Goal: Find specific page/section: Find specific page/section

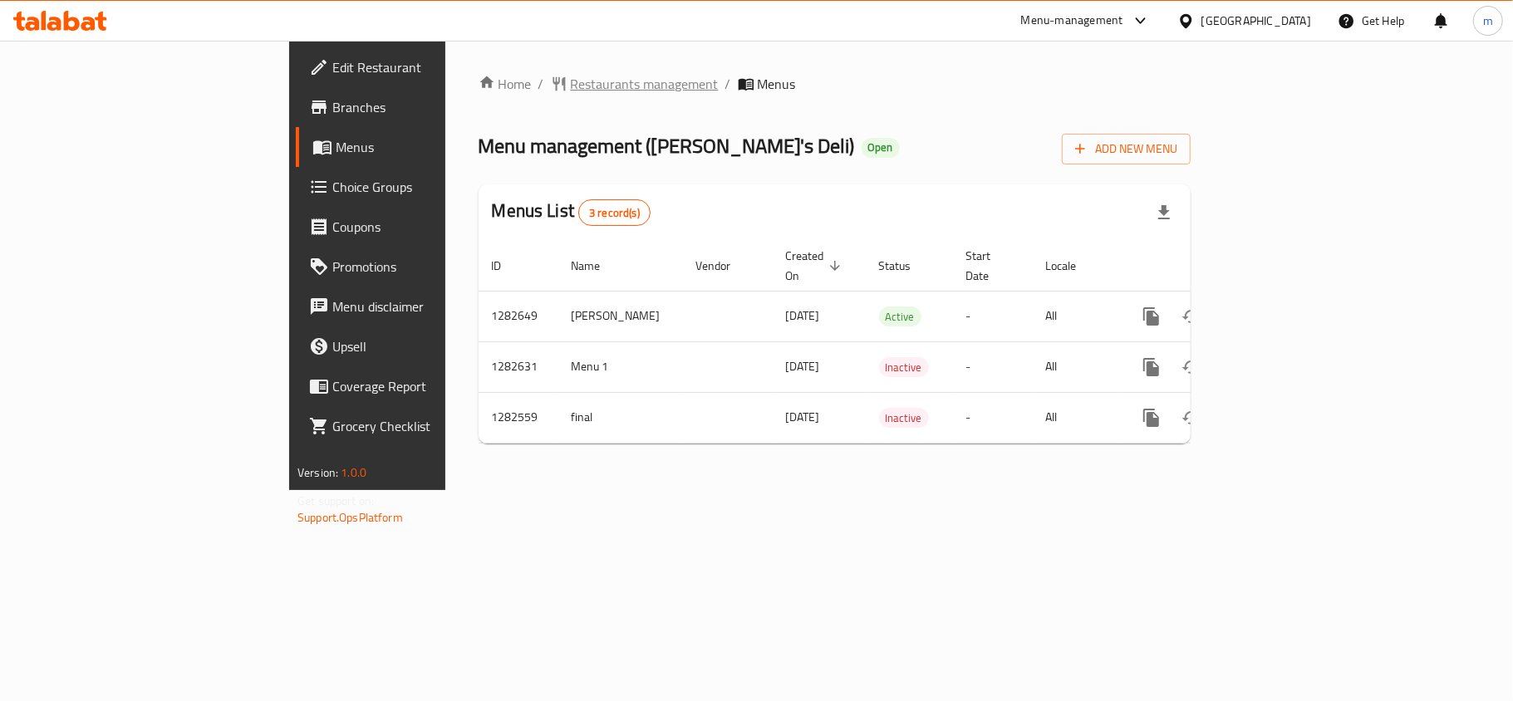
click at [571, 81] on span "Restaurants management" at bounding box center [645, 84] width 148 height 20
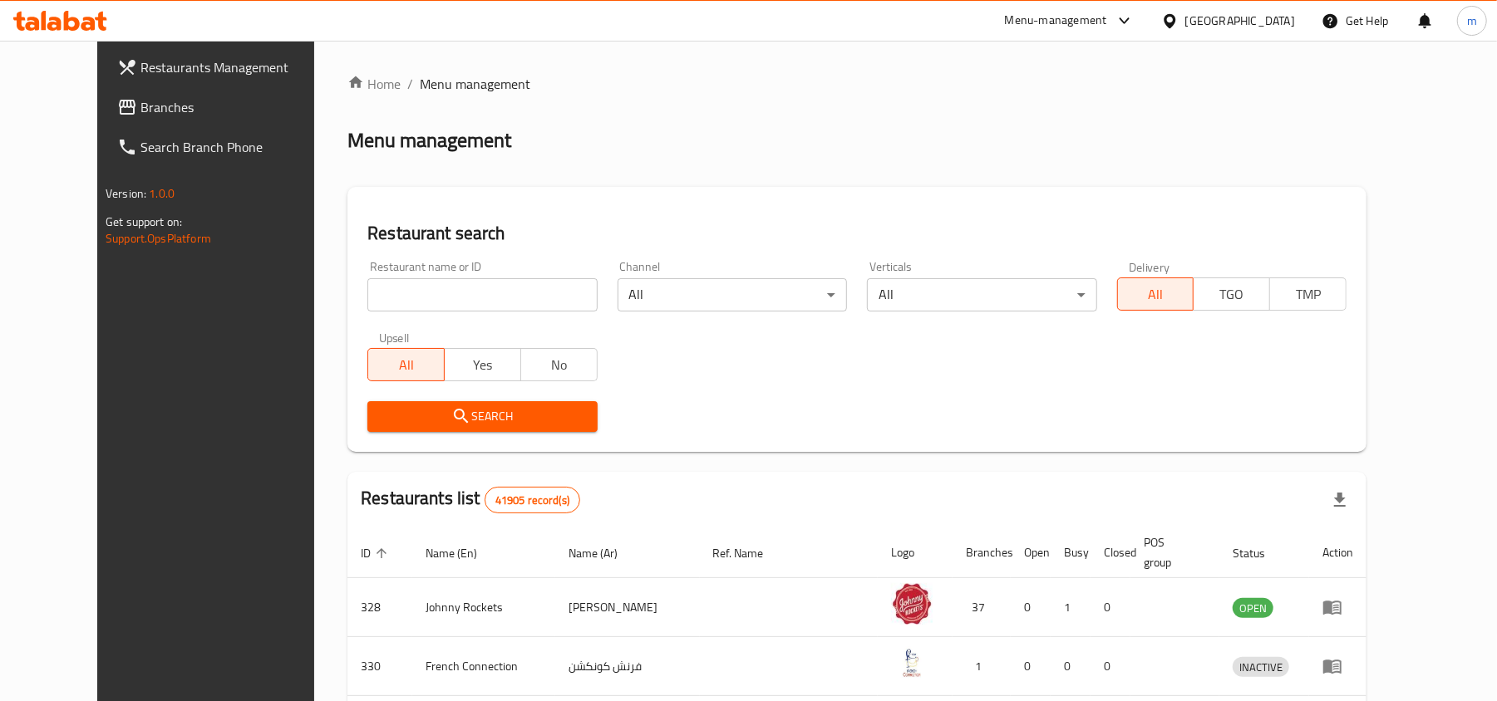
click at [429, 298] on input "search" at bounding box center [481, 294] width 229 height 33
paste input "694856"
click at [440, 423] on span "Search" at bounding box center [482, 416] width 203 height 21
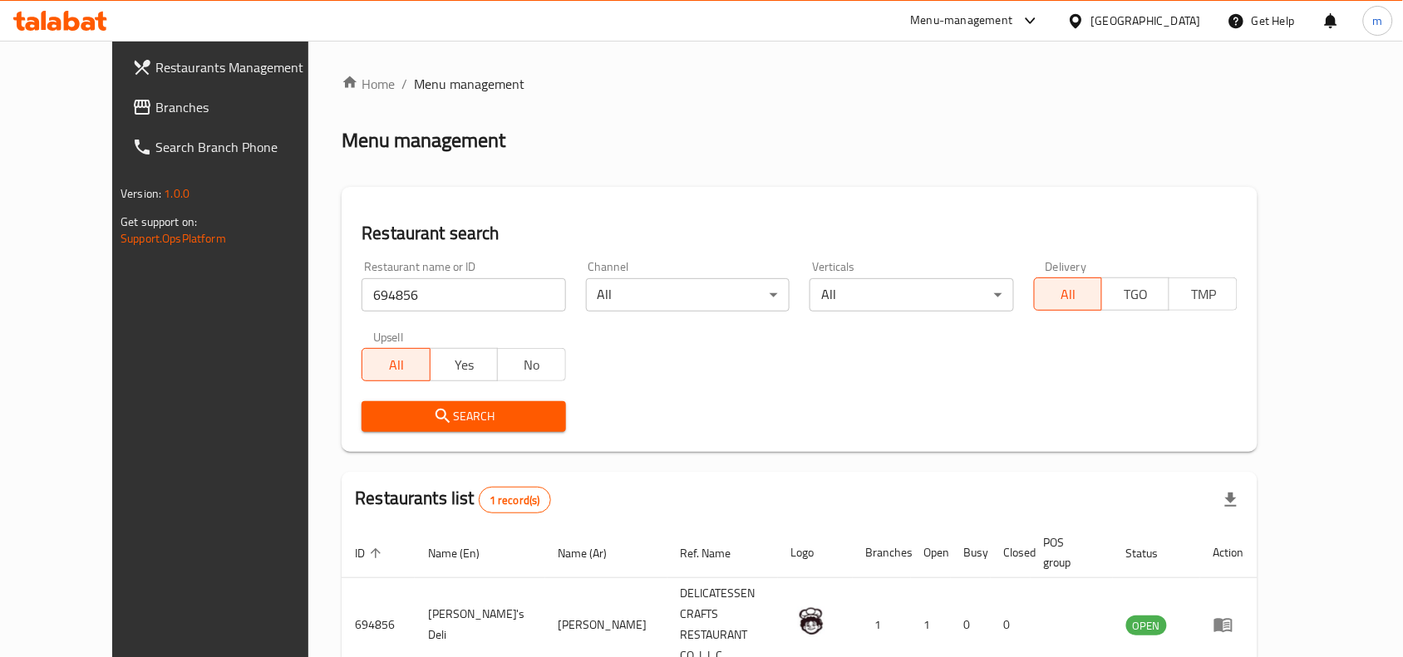
click at [421, 296] on input "694856" at bounding box center [464, 294] width 204 height 33
click at [420, 296] on input "694856" at bounding box center [464, 294] width 204 height 33
paste input "717323"
type input "717323"
click at [119, 121] on link "Branches" at bounding box center [233, 107] width 228 height 40
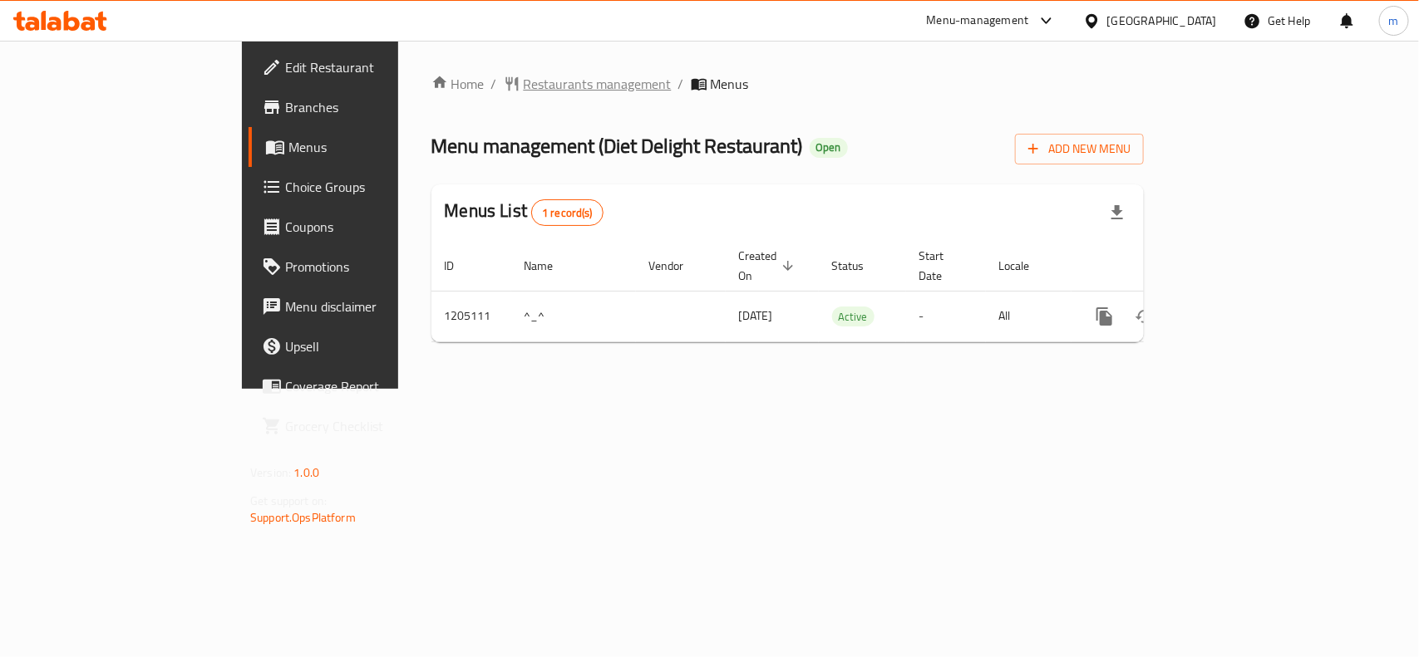
click at [524, 86] on span "Restaurants management" at bounding box center [598, 84] width 148 height 20
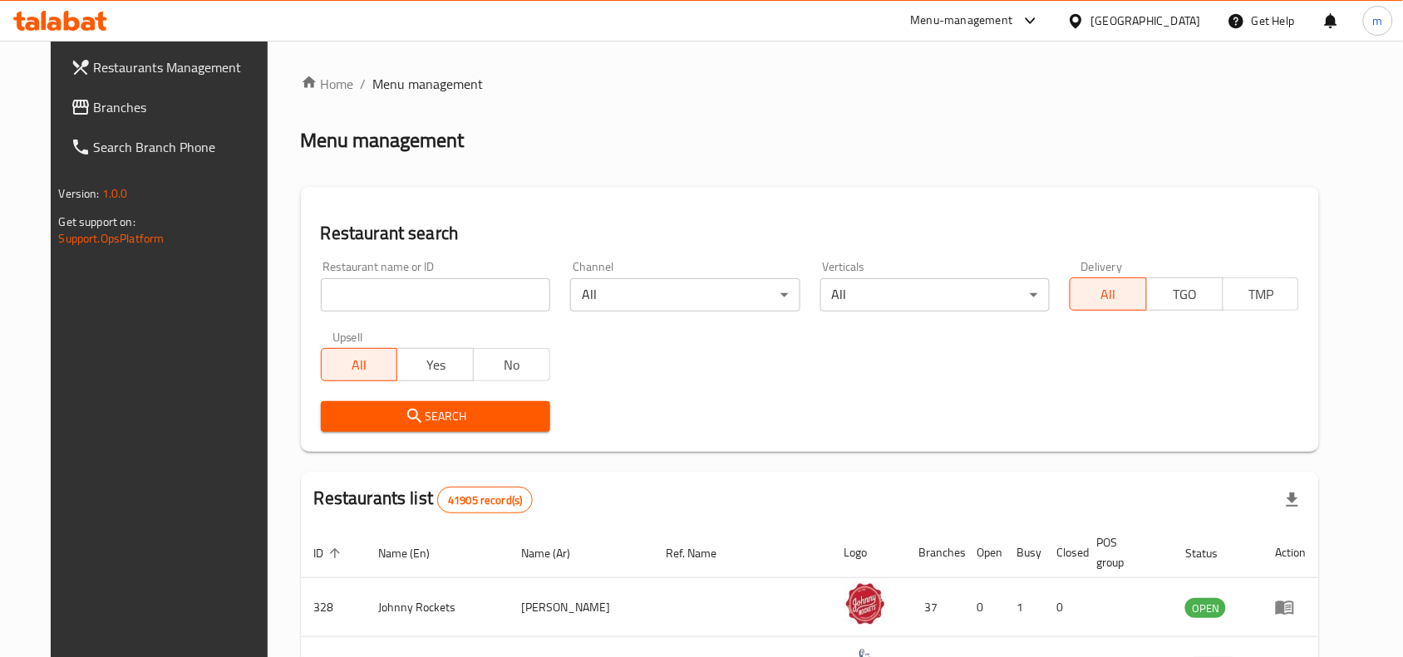
click at [417, 288] on input "search" at bounding box center [435, 294] width 229 height 33
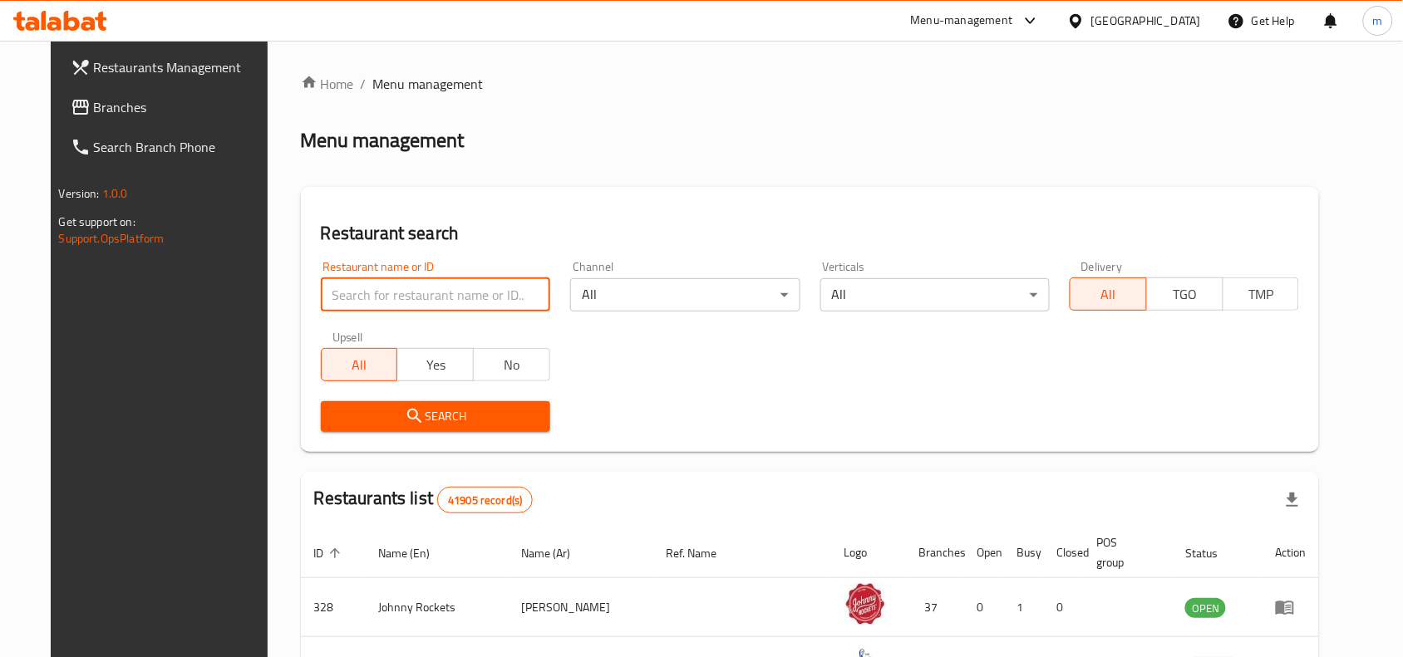
paste input "670034"
type input "670034"
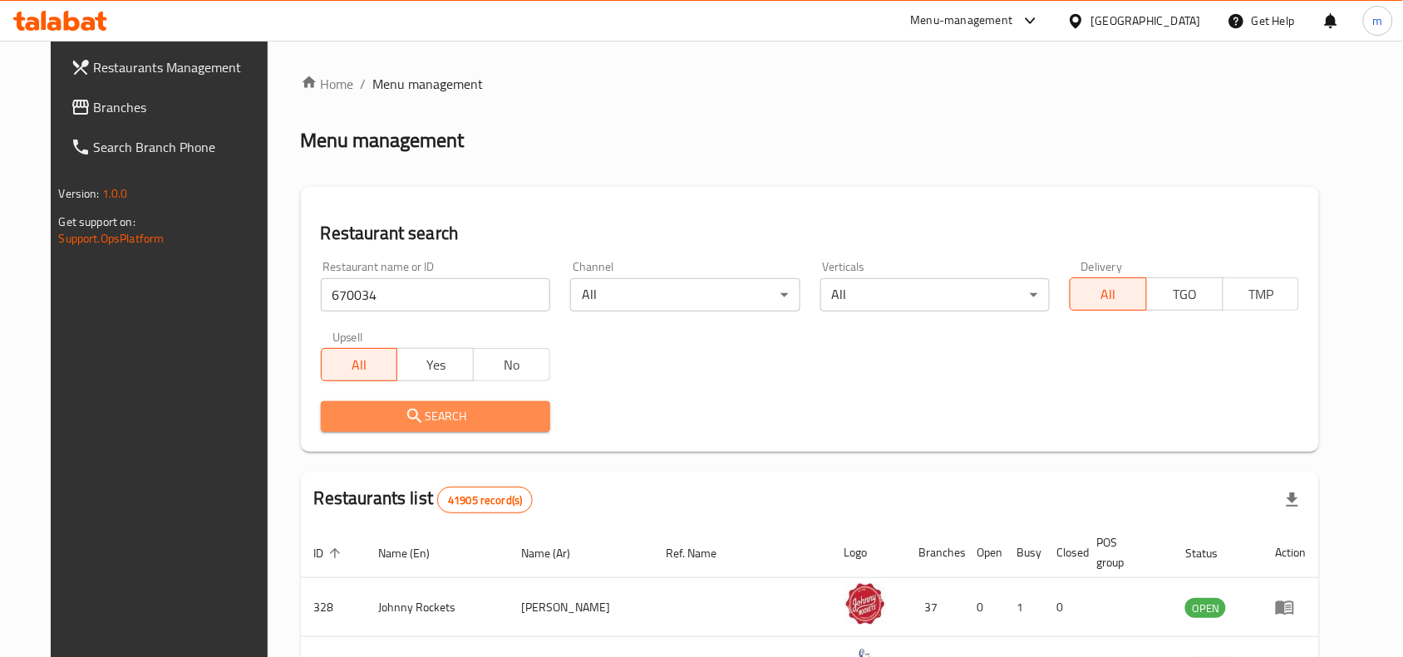
click at [372, 416] on span "Search" at bounding box center [435, 416] width 203 height 21
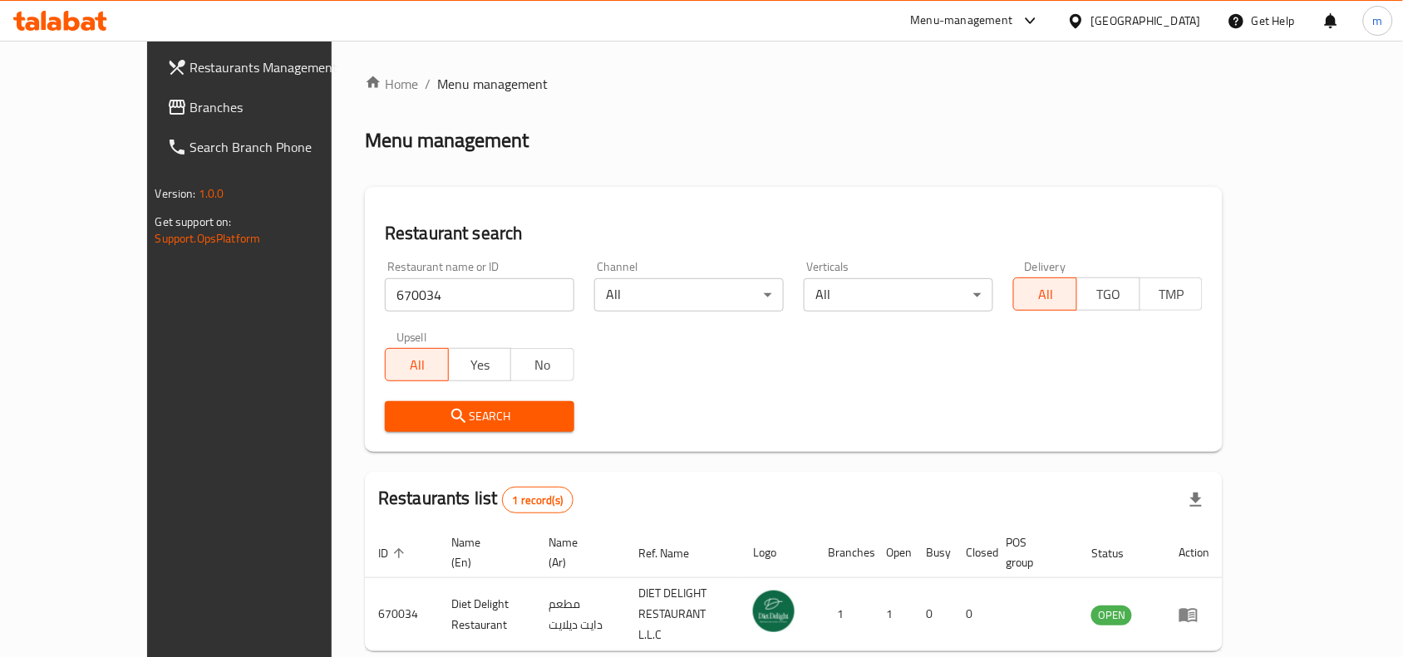
scroll to position [52, 0]
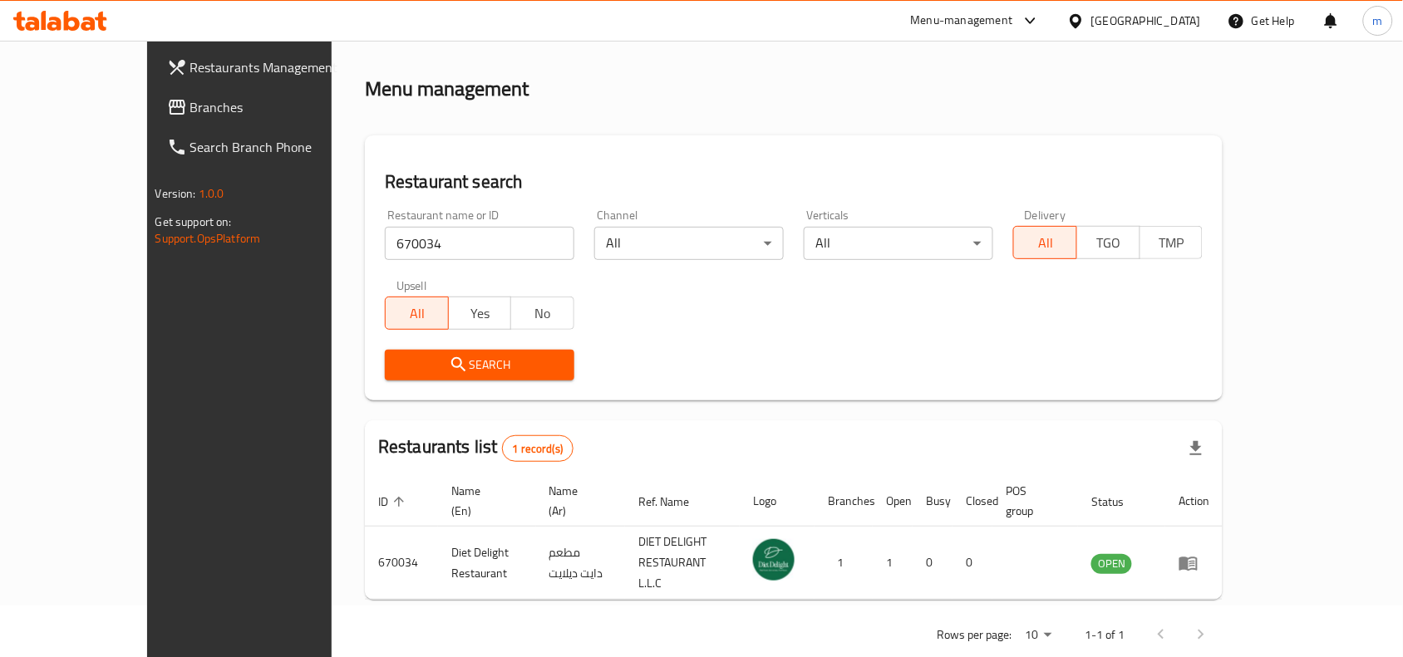
click at [190, 97] on span "Branches" at bounding box center [279, 107] width 178 height 20
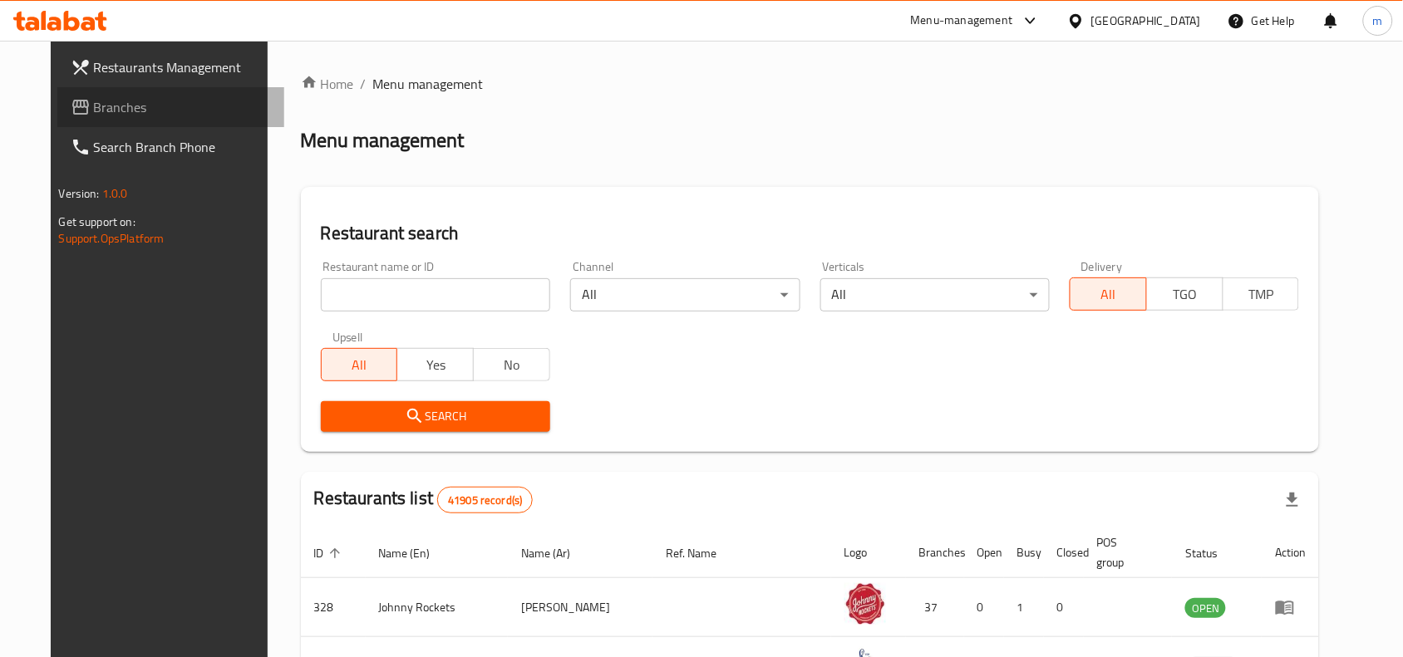
click at [94, 106] on span "Branches" at bounding box center [183, 107] width 178 height 20
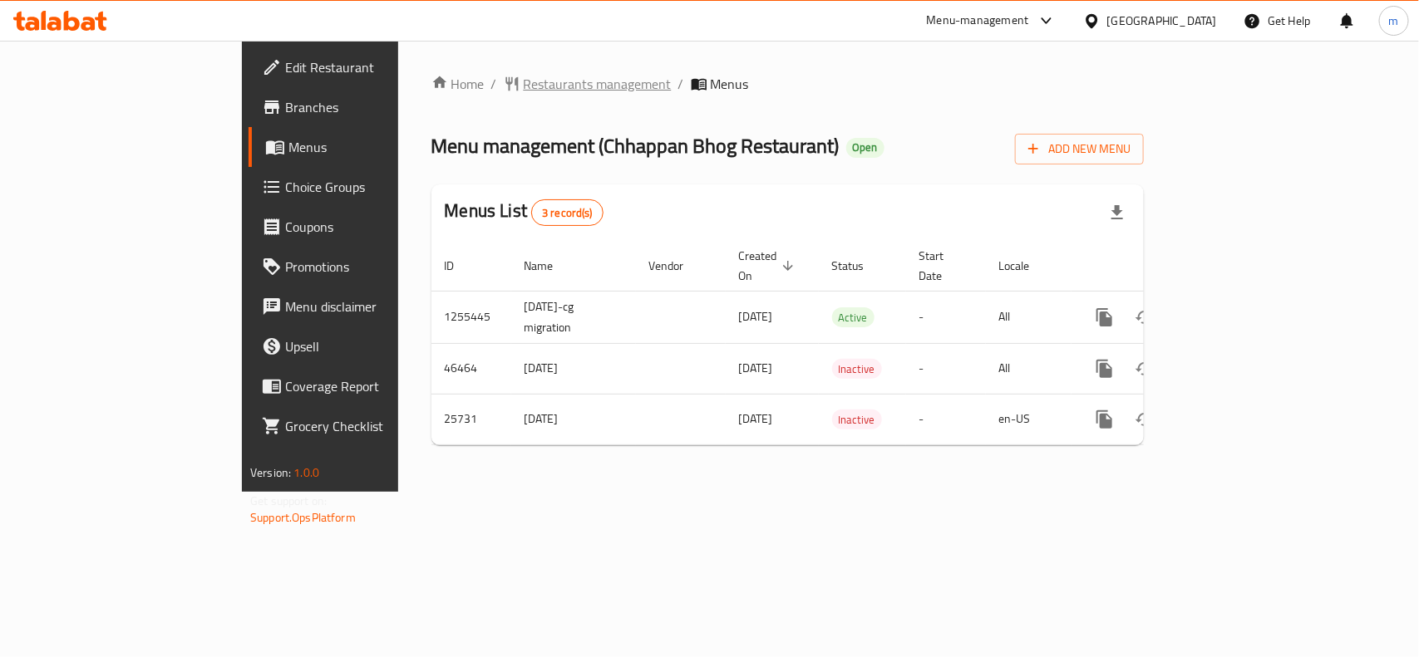
click at [524, 87] on span "Restaurants management" at bounding box center [598, 84] width 148 height 20
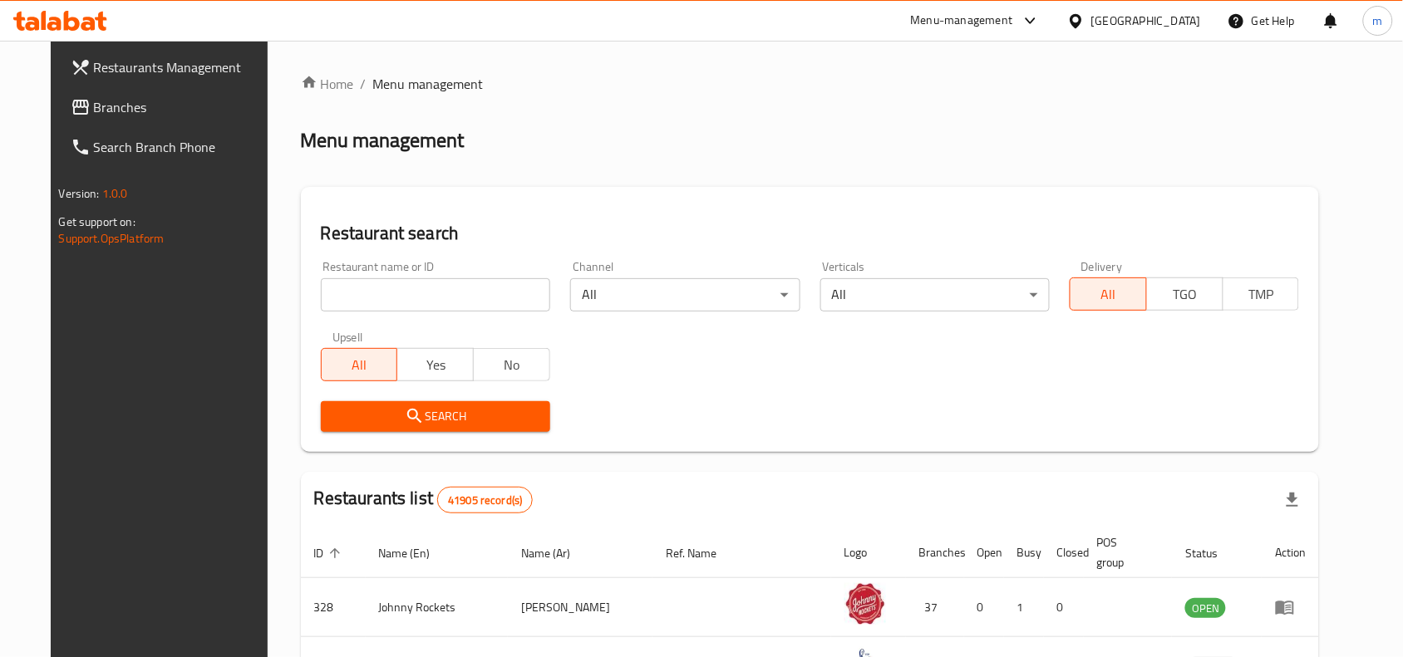
click at [353, 296] on input "search" at bounding box center [435, 294] width 229 height 33
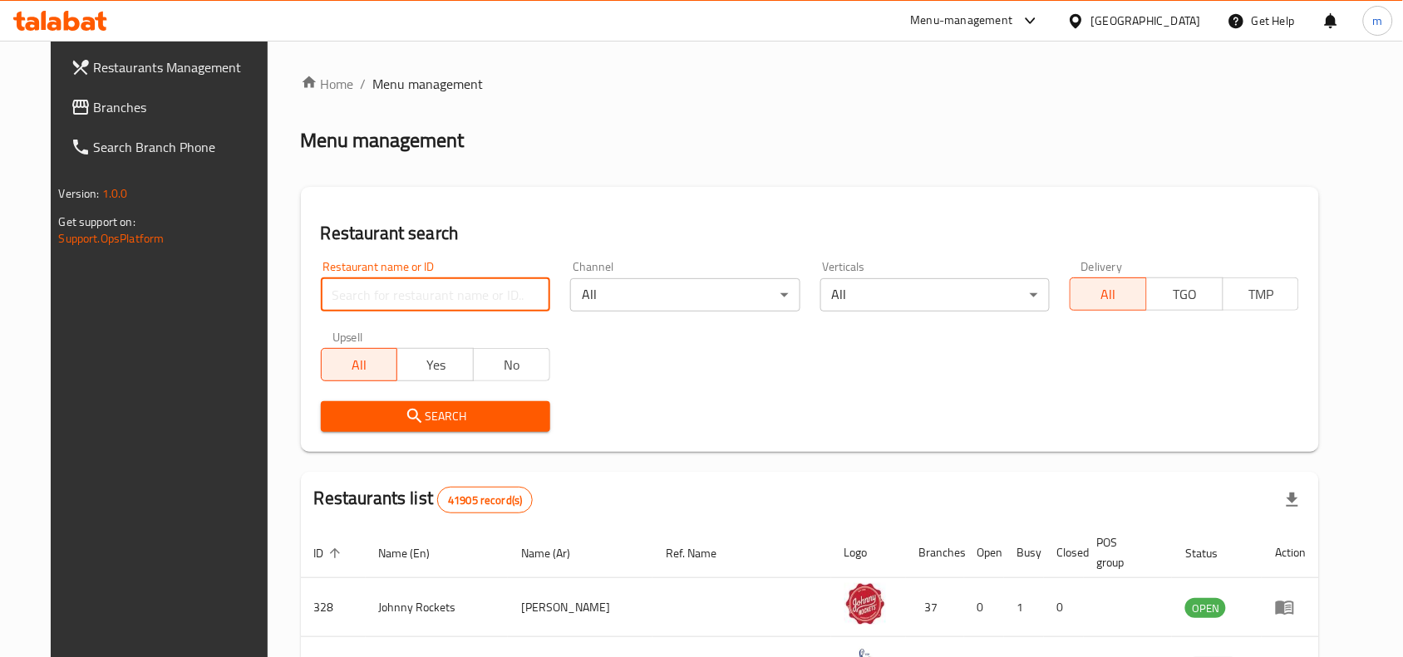
paste input "13163"
type input "13163"
click at [424, 406] on span "Search" at bounding box center [435, 416] width 203 height 21
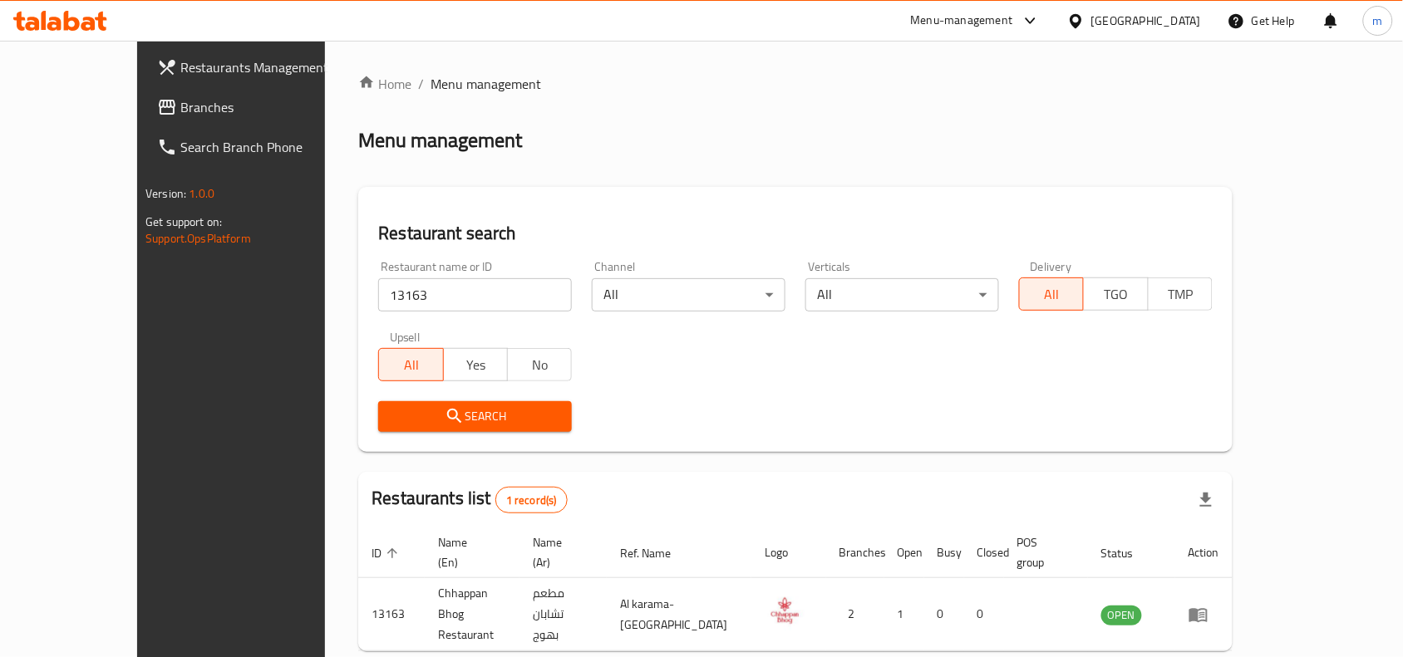
click at [426, 413] on span "Search" at bounding box center [474, 416] width 167 height 21
click at [180, 113] on span "Branches" at bounding box center [269, 107] width 178 height 20
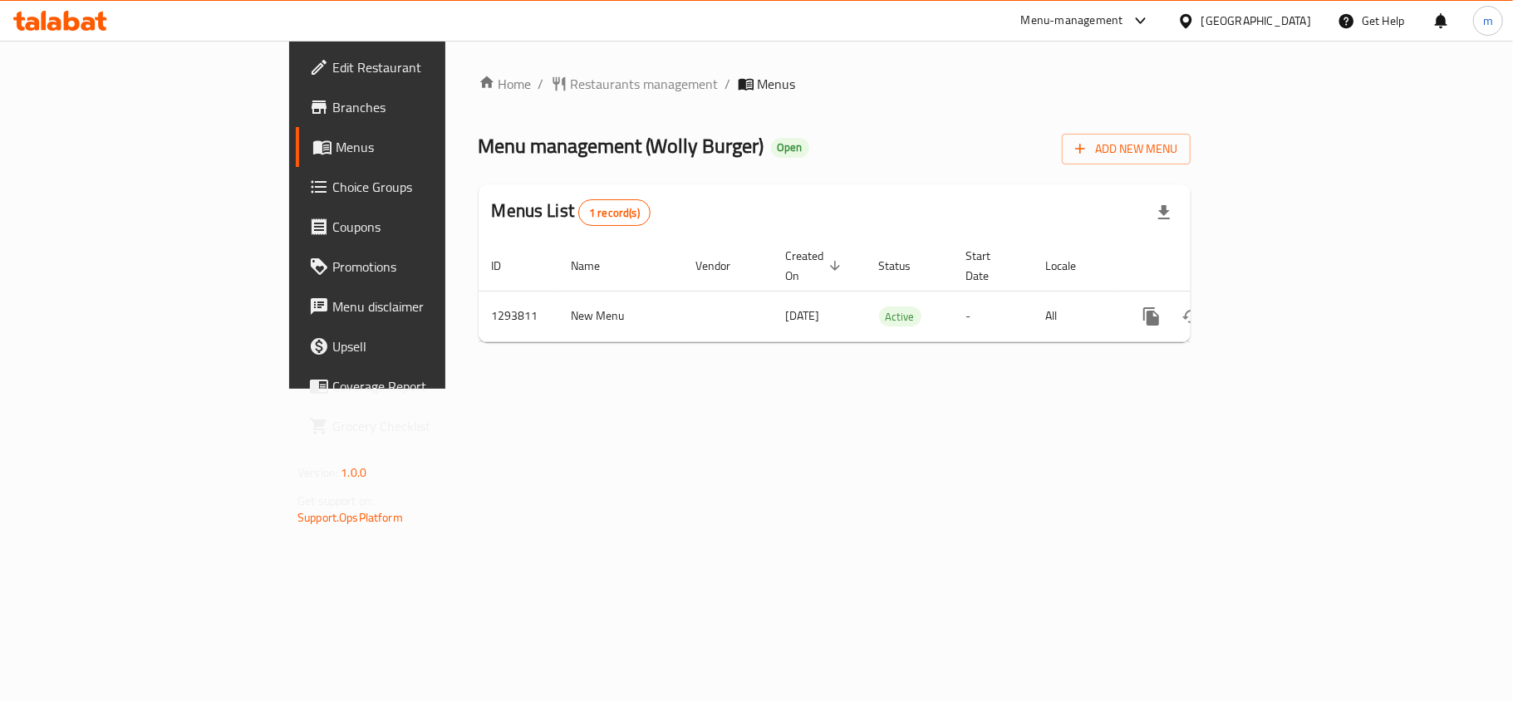
click at [571, 86] on span "Restaurants management" at bounding box center [645, 84] width 148 height 20
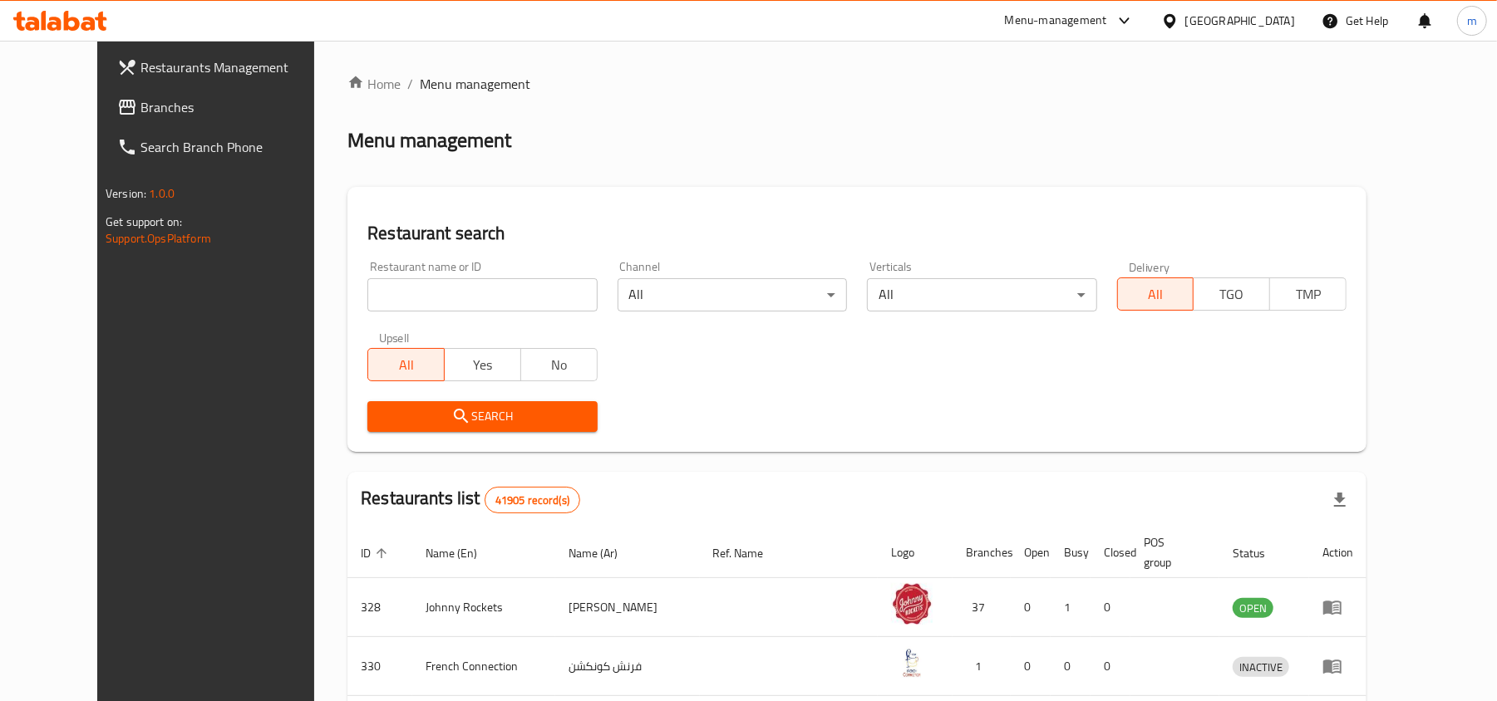
click at [470, 294] on input "search" at bounding box center [481, 294] width 229 height 33
paste input "699554"
type input "699554"
click at [465, 410] on span "Search" at bounding box center [482, 416] width 203 height 21
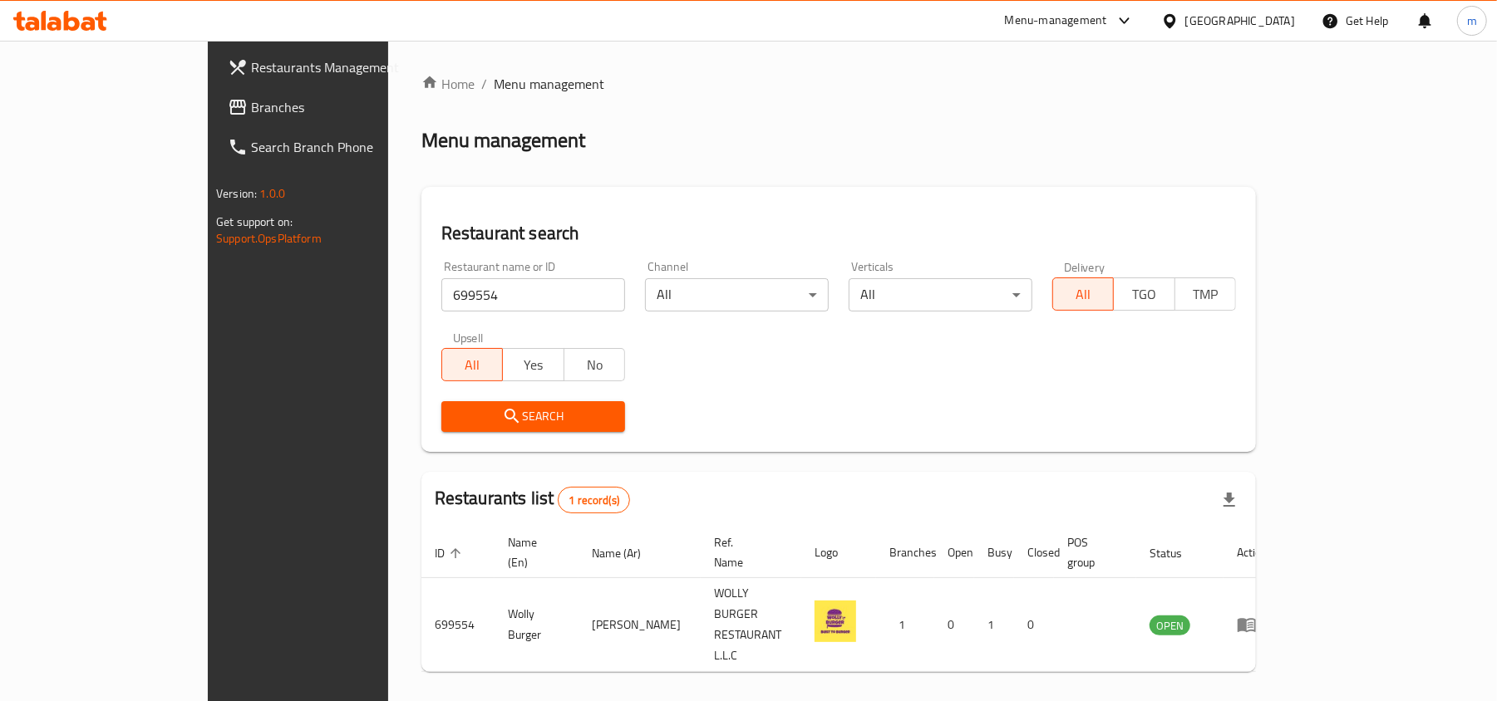
click at [479, 417] on div "Home / Menu management Menu management Restaurant search Restaurant name or ID …" at bounding box center [838, 401] width 834 height 655
click at [480, 416] on span "Search" at bounding box center [533, 416] width 157 height 21
click at [208, 268] on div "Restaurants Management Branches Search Branch Phone Version: 1.0.0 Get support …" at bounding box center [333, 391] width 250 height 701
click at [251, 115] on span "Branches" at bounding box center [348, 107] width 194 height 20
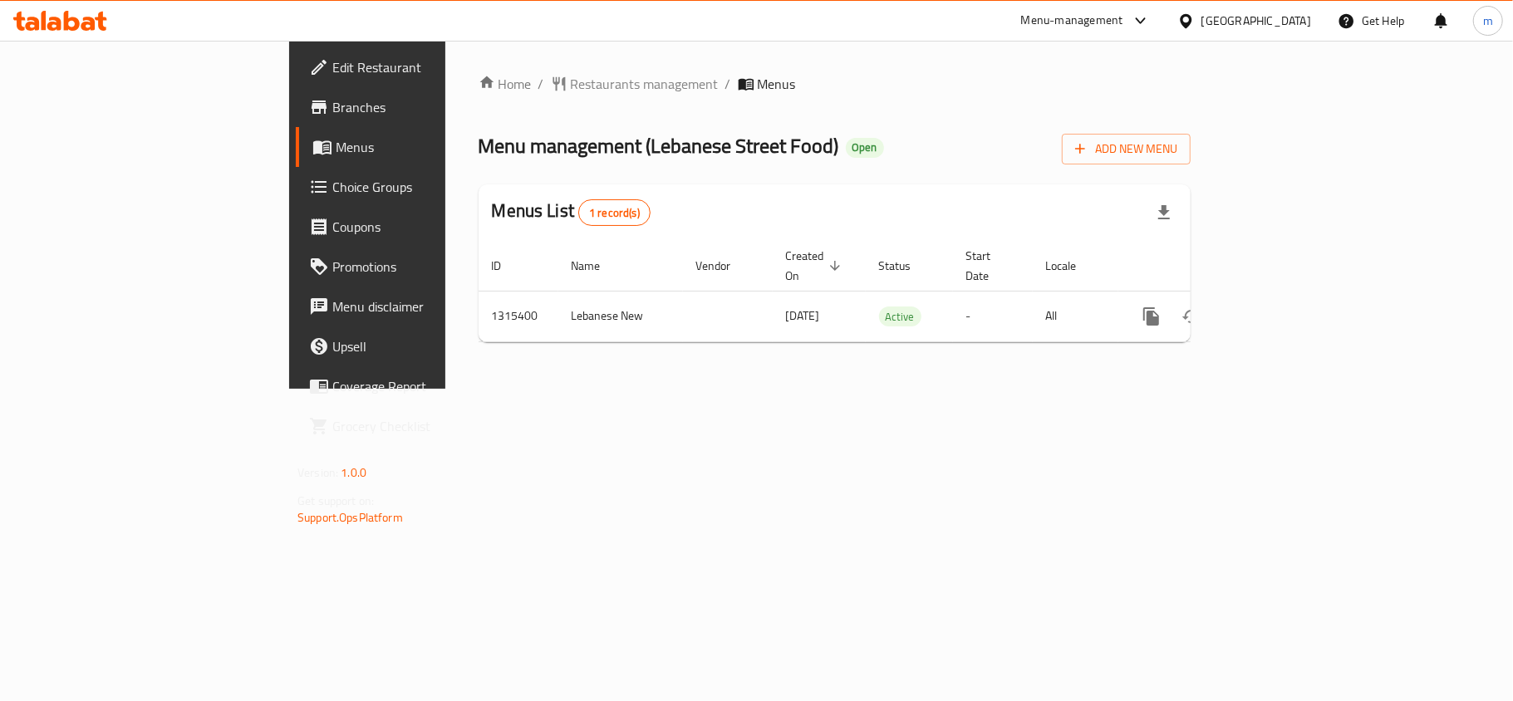
click at [680, 98] on div at bounding box center [756, 350] width 1513 height 701
click at [571, 90] on span "Restaurants management" at bounding box center [645, 84] width 148 height 20
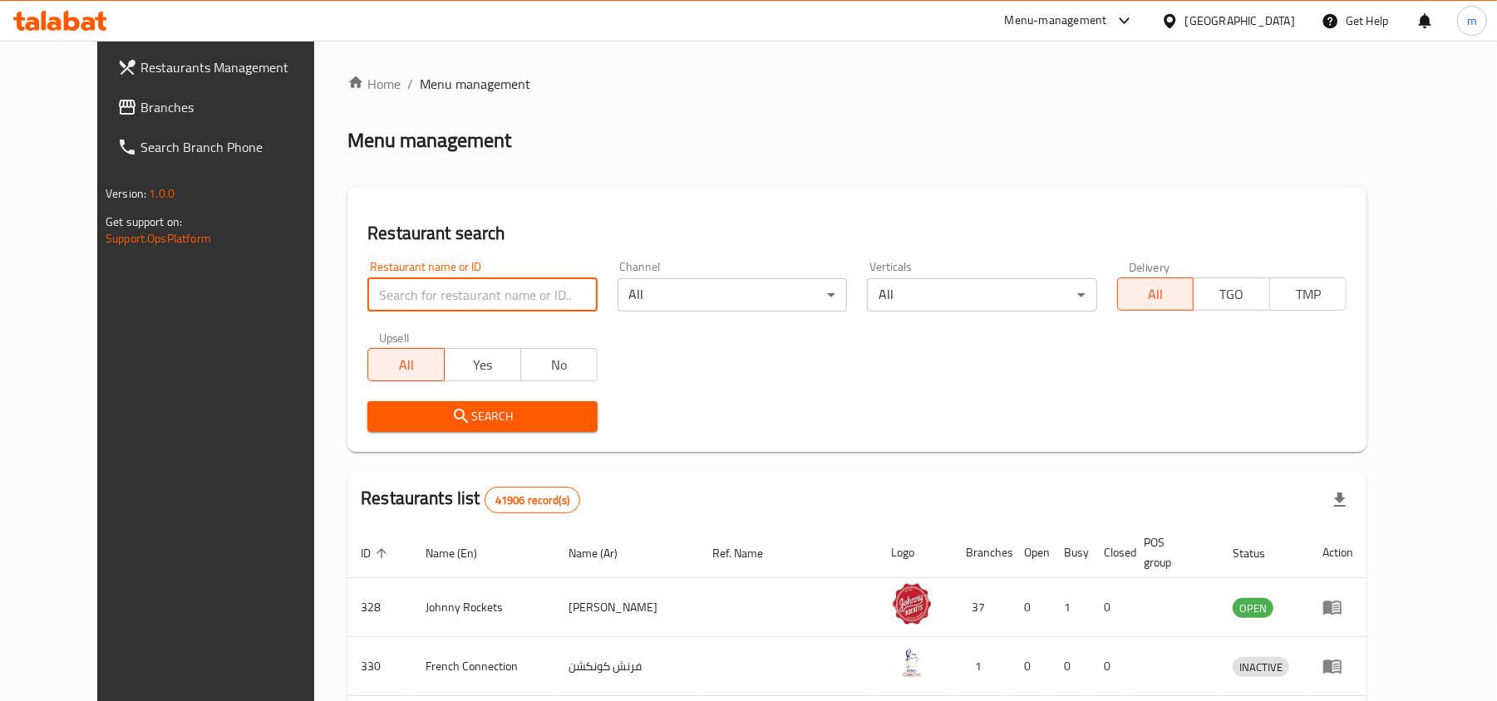
click at [423, 288] on input "search" at bounding box center [481, 294] width 229 height 33
paste input "707272"
type input "707272"
click at [469, 413] on span "Search" at bounding box center [482, 416] width 203 height 21
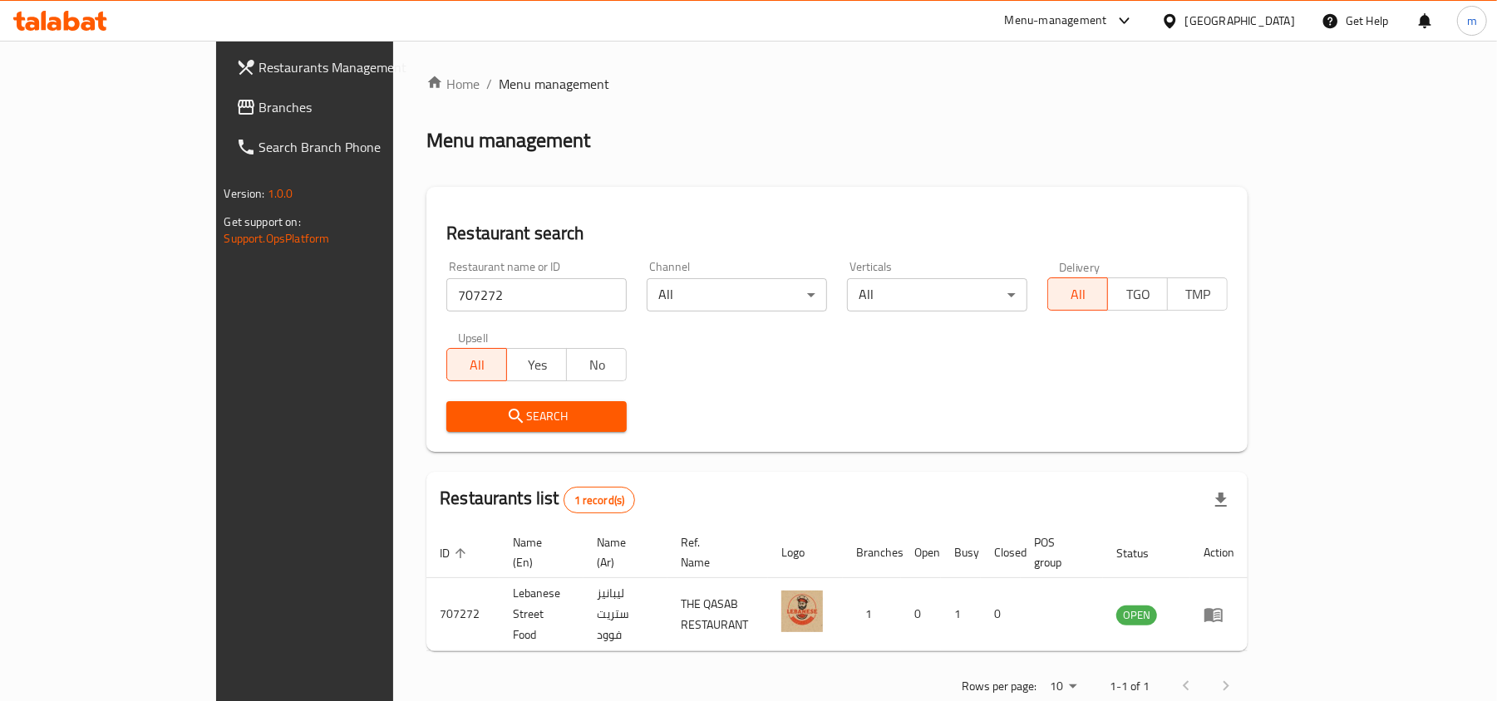
click at [259, 108] on span "Branches" at bounding box center [356, 107] width 194 height 20
